Goal: Find specific page/section: Find specific page/section

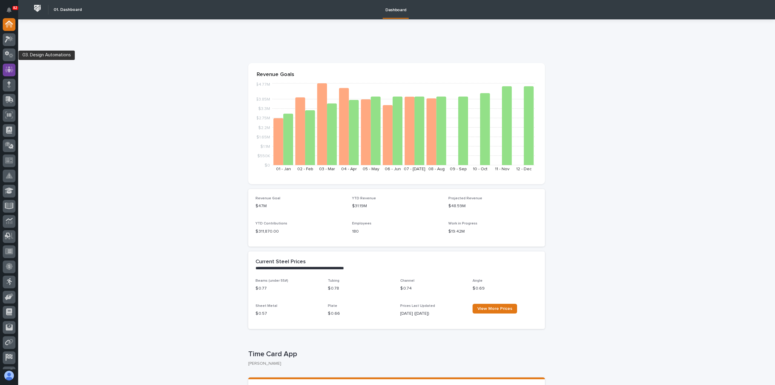
click at [9, 69] on icon at bounding box center [9, 70] width 4 height 6
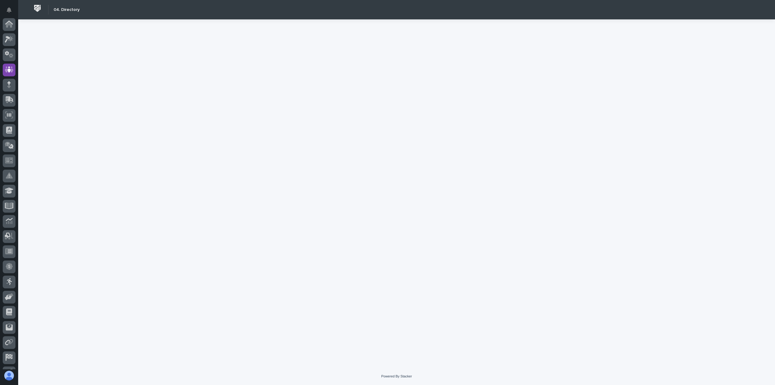
scroll to position [42, 0]
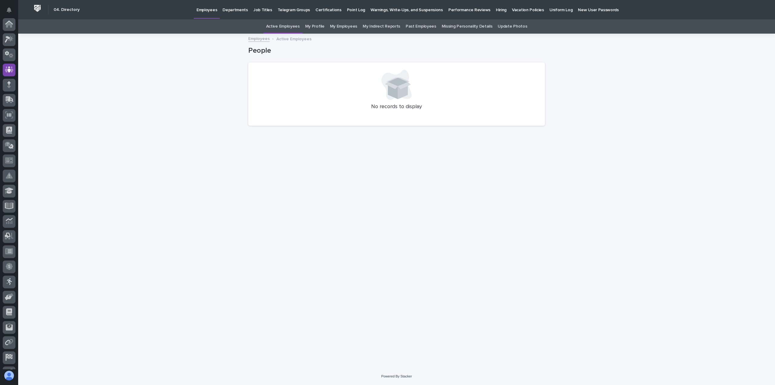
scroll to position [42, 0]
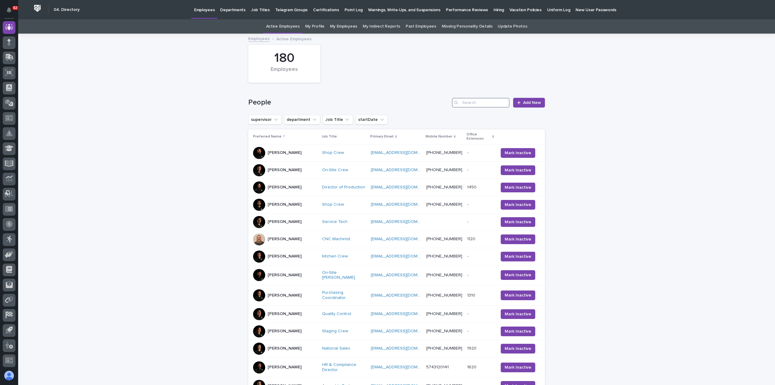
click at [480, 102] on input "Search" at bounding box center [481, 103] width 58 height 10
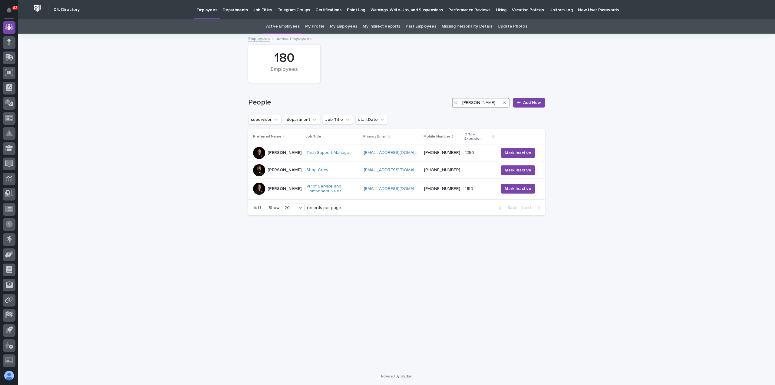
type input "Paul"
click at [338, 187] on link "VP of Service and Component Sales" at bounding box center [332, 189] width 53 height 10
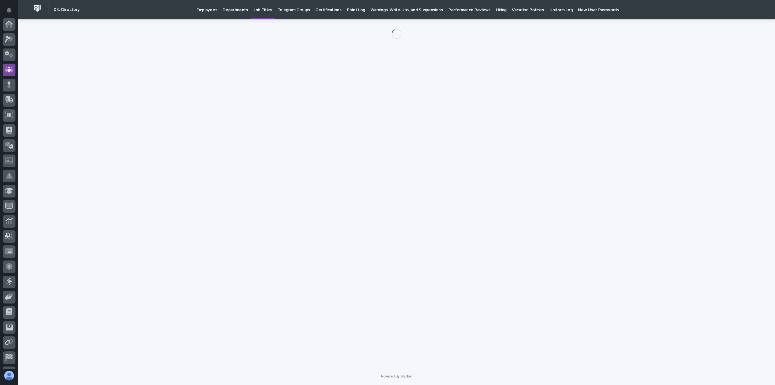
scroll to position [42, 0]
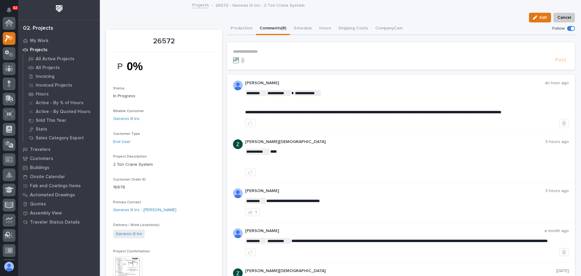
scroll to position [15, 0]
click at [9, 24] on icon at bounding box center [9, 23] width 9 height 7
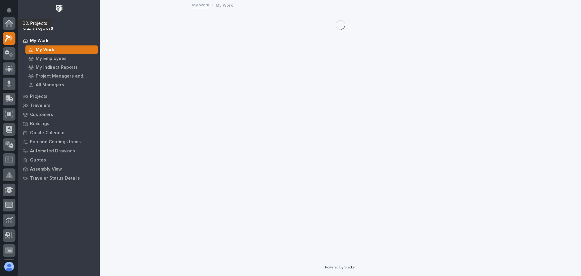
scroll to position [15, 0]
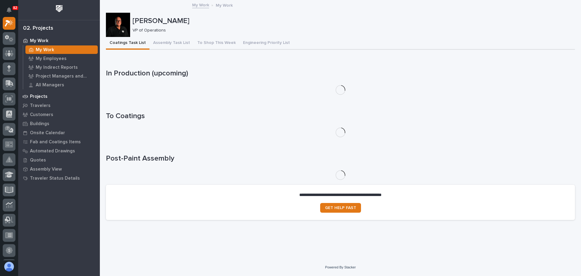
click at [45, 94] on p "Projects" at bounding box center [39, 96] width 18 height 5
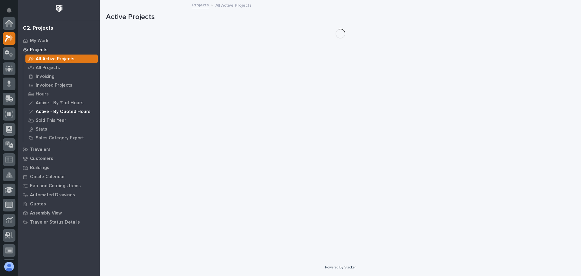
scroll to position [15, 0]
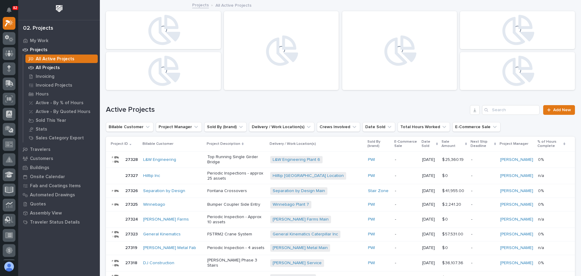
click at [49, 68] on p "All Projects" at bounding box center [48, 67] width 24 height 5
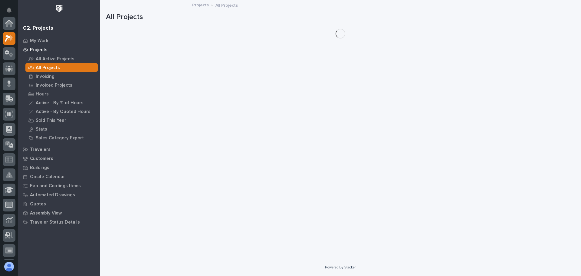
scroll to position [15, 0]
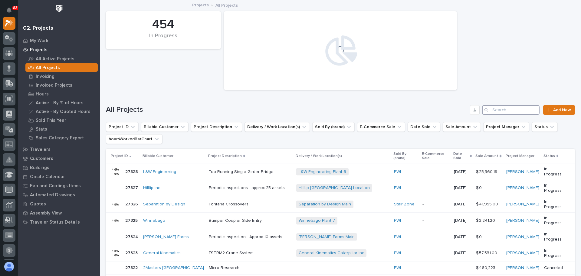
click at [509, 108] on input "Search" at bounding box center [511, 110] width 58 height 10
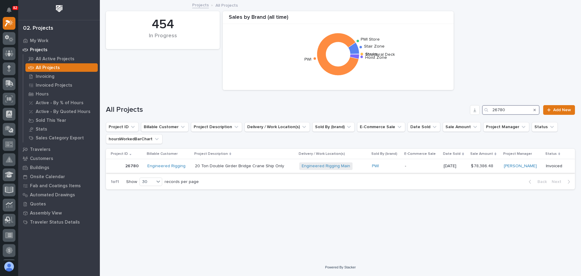
type input "26780"
click at [288, 167] on p at bounding box center [245, 166] width 100 height 5
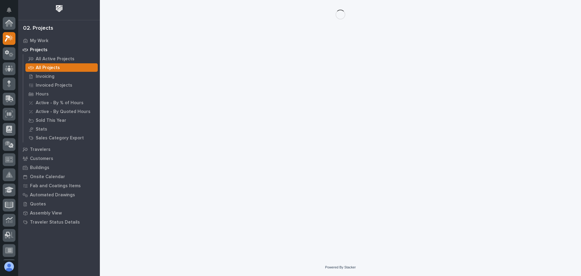
scroll to position [15, 0]
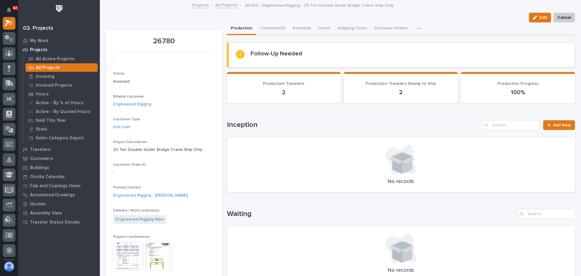
click at [168, 252] on img at bounding box center [158, 255] width 29 height 29
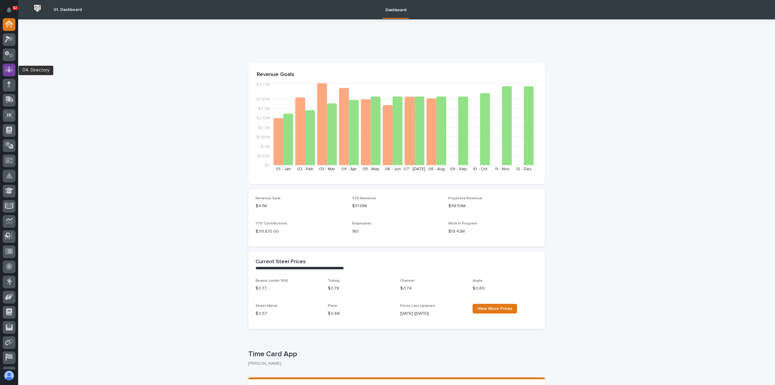
click at [9, 72] on icon at bounding box center [9, 70] width 4 height 6
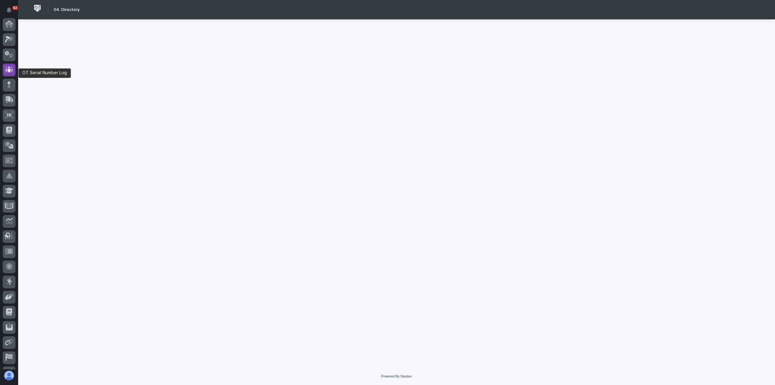
scroll to position [42, 0]
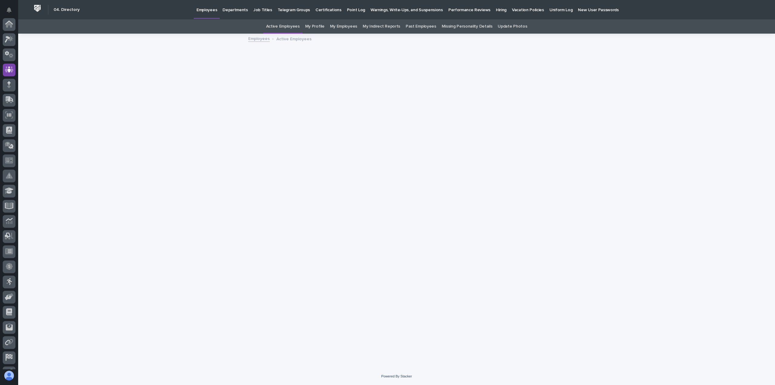
scroll to position [42, 0]
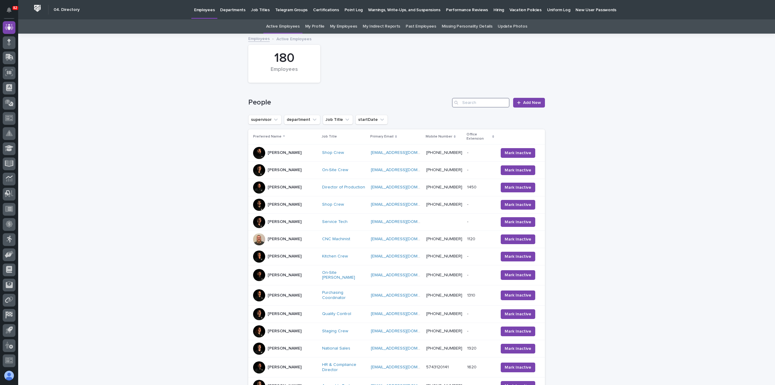
click at [468, 103] on input "Search" at bounding box center [481, 103] width 58 height 10
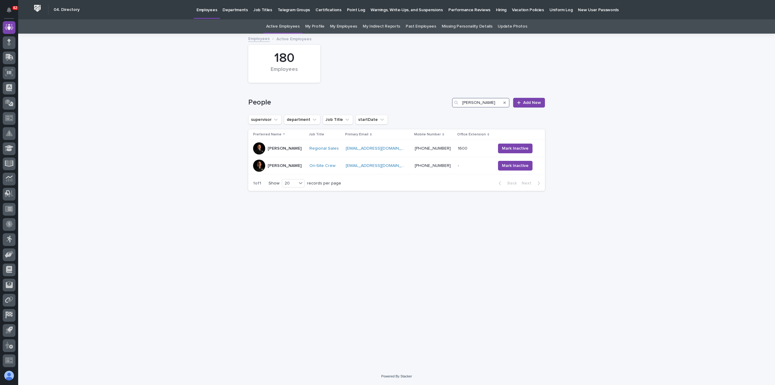
type input "jim"
